Goal: Information Seeking & Learning: Find specific fact

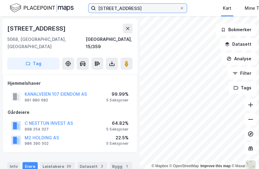
click at [96, 8] on input "[STREET_ADDRESS]" at bounding box center [137, 8] width 83 height 9
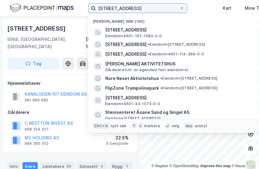
paste input "[PERSON_NAME]"
type input "[PERSON_NAME]"
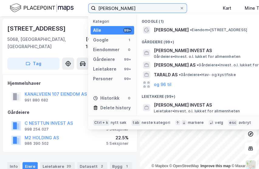
drag, startPoint x: 141, startPoint y: 8, endPoint x: 74, endPoint y: 8, distance: 67.4
click at [96, 8] on input "[PERSON_NAME]" at bounding box center [137, 8] width 83 height 9
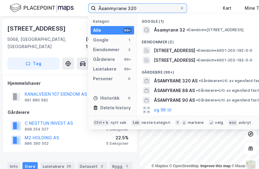
type input "Åsanmyrane 320"
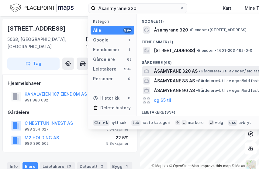
click at [178, 68] on span "ÅSAMYRANE 320 AS" at bounding box center [176, 71] width 44 height 7
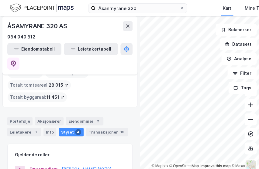
scroll to position [22, 0]
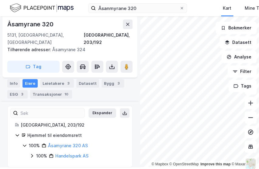
scroll to position [2, 0]
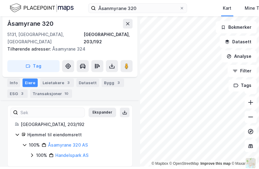
click at [26, 143] on icon at bounding box center [24, 145] width 5 height 5
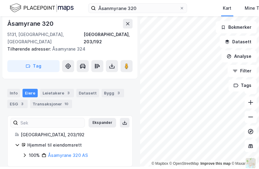
click at [27, 152] on div "100% Åsamyrane 320 AS" at bounding box center [73, 155] width 103 height 7
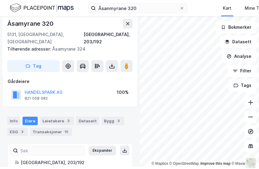
scroll to position [50, 0]
